Goal: Task Accomplishment & Management: Use online tool/utility

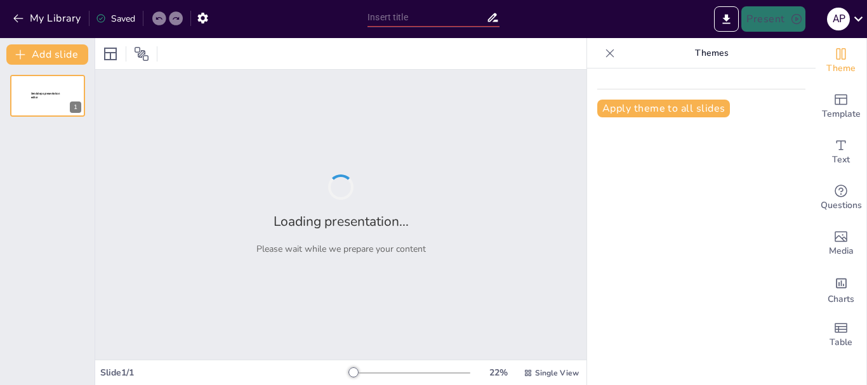
type input "Manejo y Tratamiento de Quemaduras: Protocolos Esenciales"
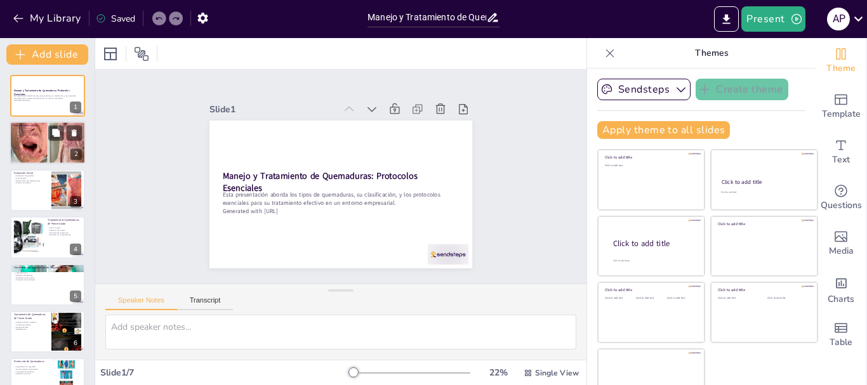
click at [51, 143] on div at bounding box center [48, 142] width 76 height 57
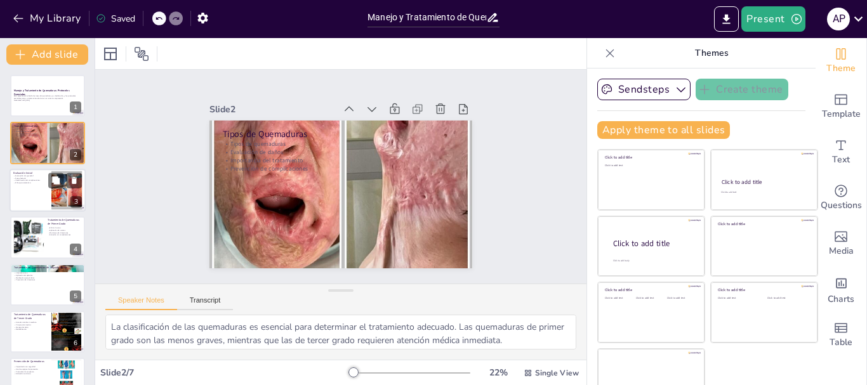
click at [59, 192] on div at bounding box center [66, 190] width 51 height 39
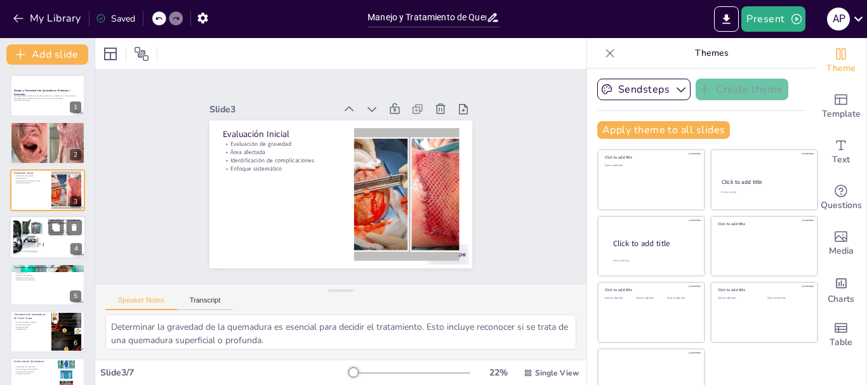
click at [60, 243] on div at bounding box center [48, 237] width 76 height 43
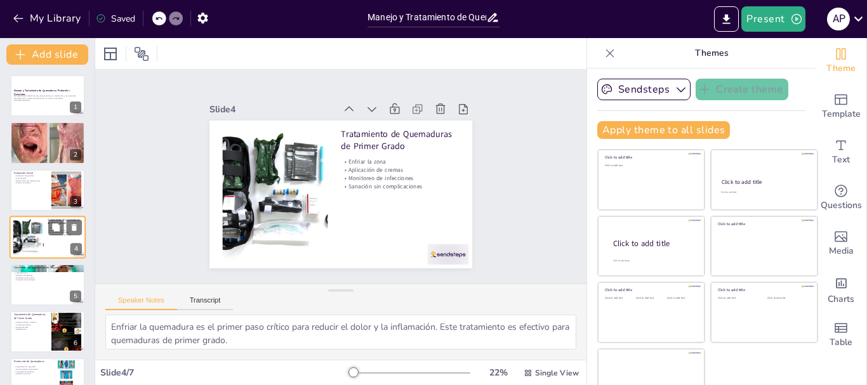
scroll to position [12, 0]
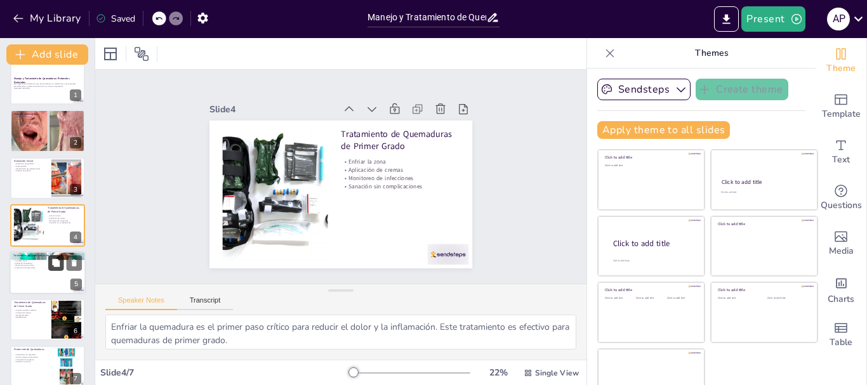
click at [60, 270] on button at bounding box center [55, 262] width 15 height 15
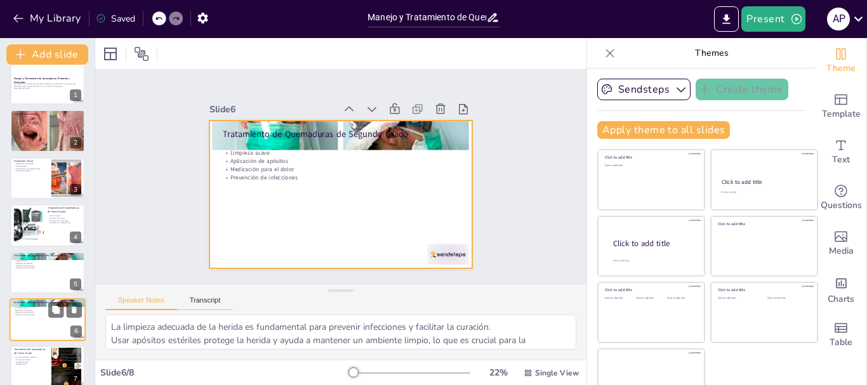
scroll to position [72, 0]
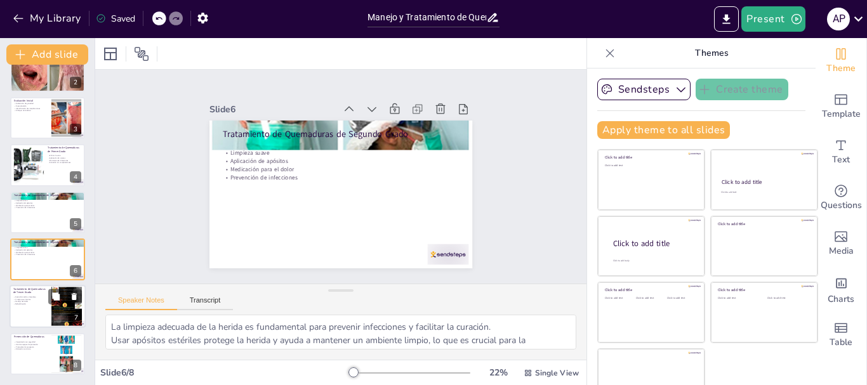
click at [36, 297] on p "Atención médica inmediata" at bounding box center [30, 297] width 34 height 3
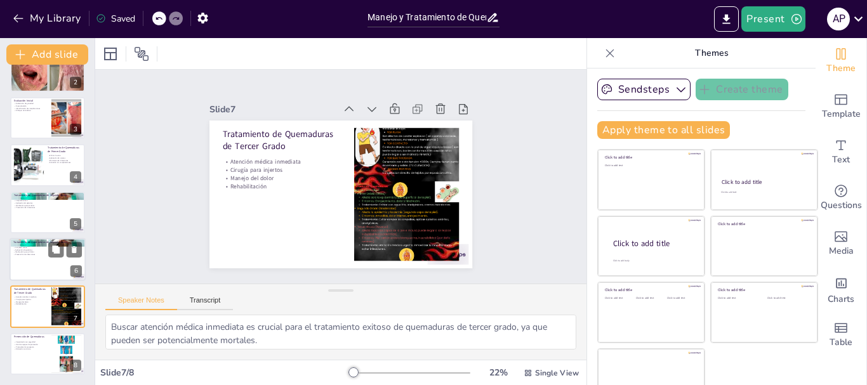
scroll to position [24, 0]
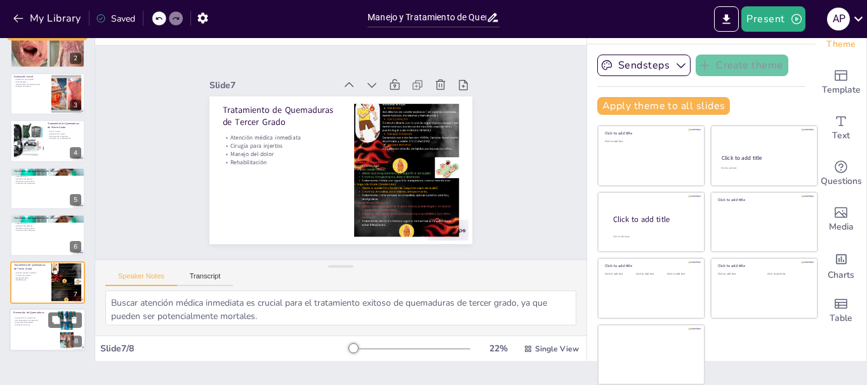
click at [40, 323] on p "Protocolos de respuesta" at bounding box center [30, 322] width 34 height 3
type textarea "La capacitación en seguridad es fundamental para educar a los empleados sobre l…"
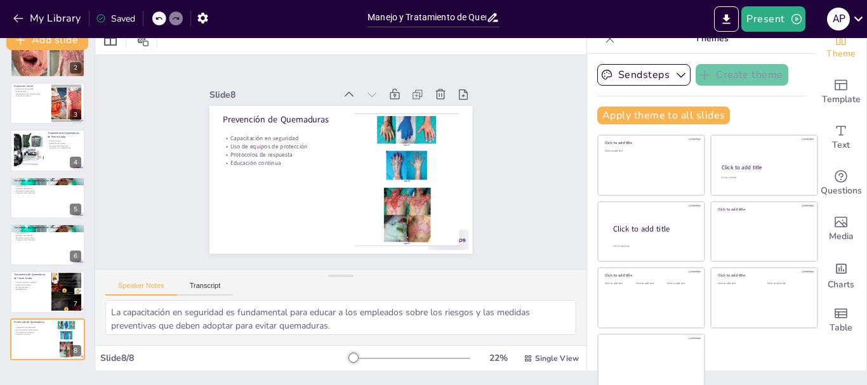
scroll to position [0, 0]
